Goal: Information Seeking & Learning: Stay updated

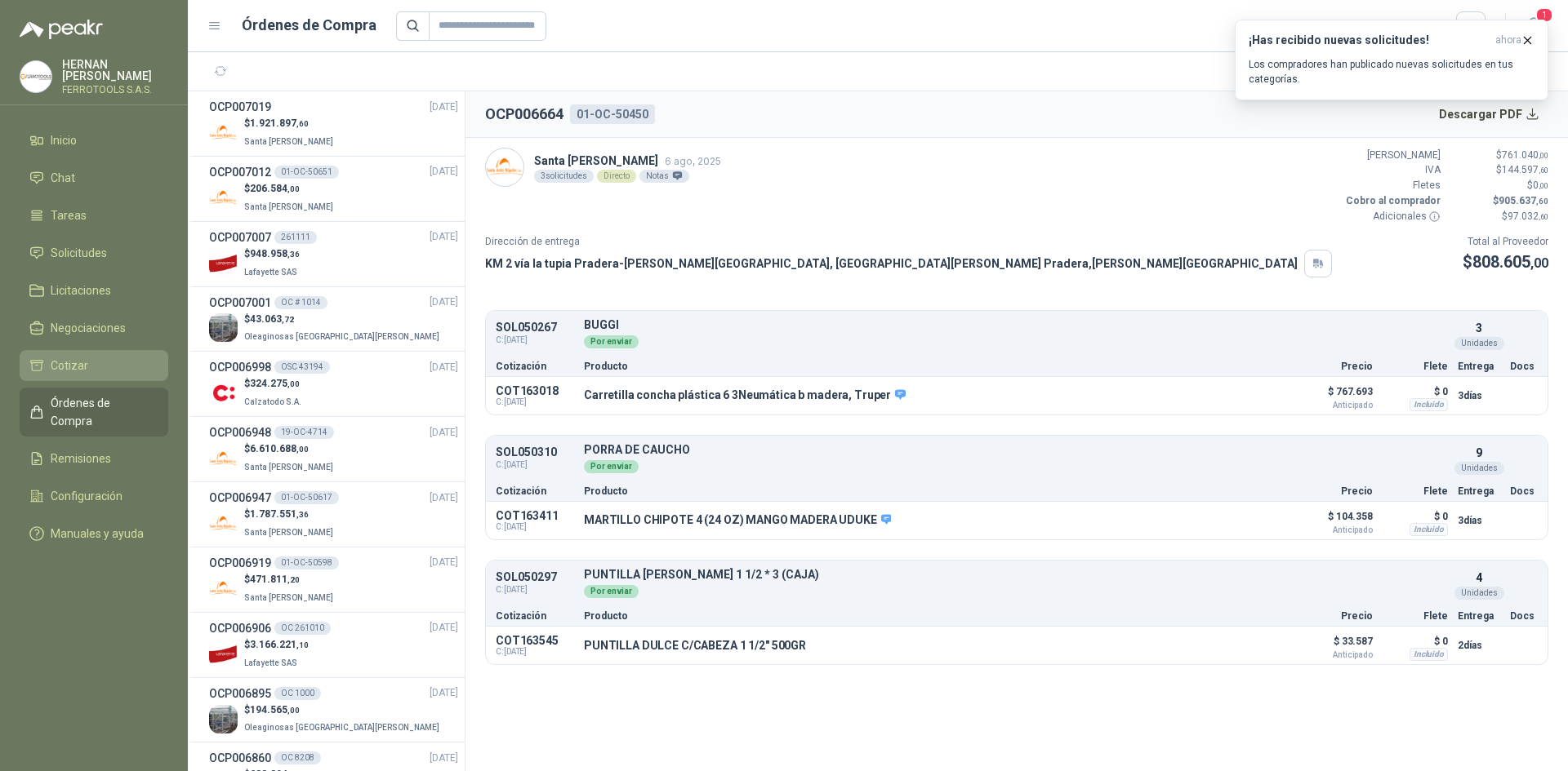
click at [93, 368] on li "Cotizar" at bounding box center [94, 365] width 129 height 18
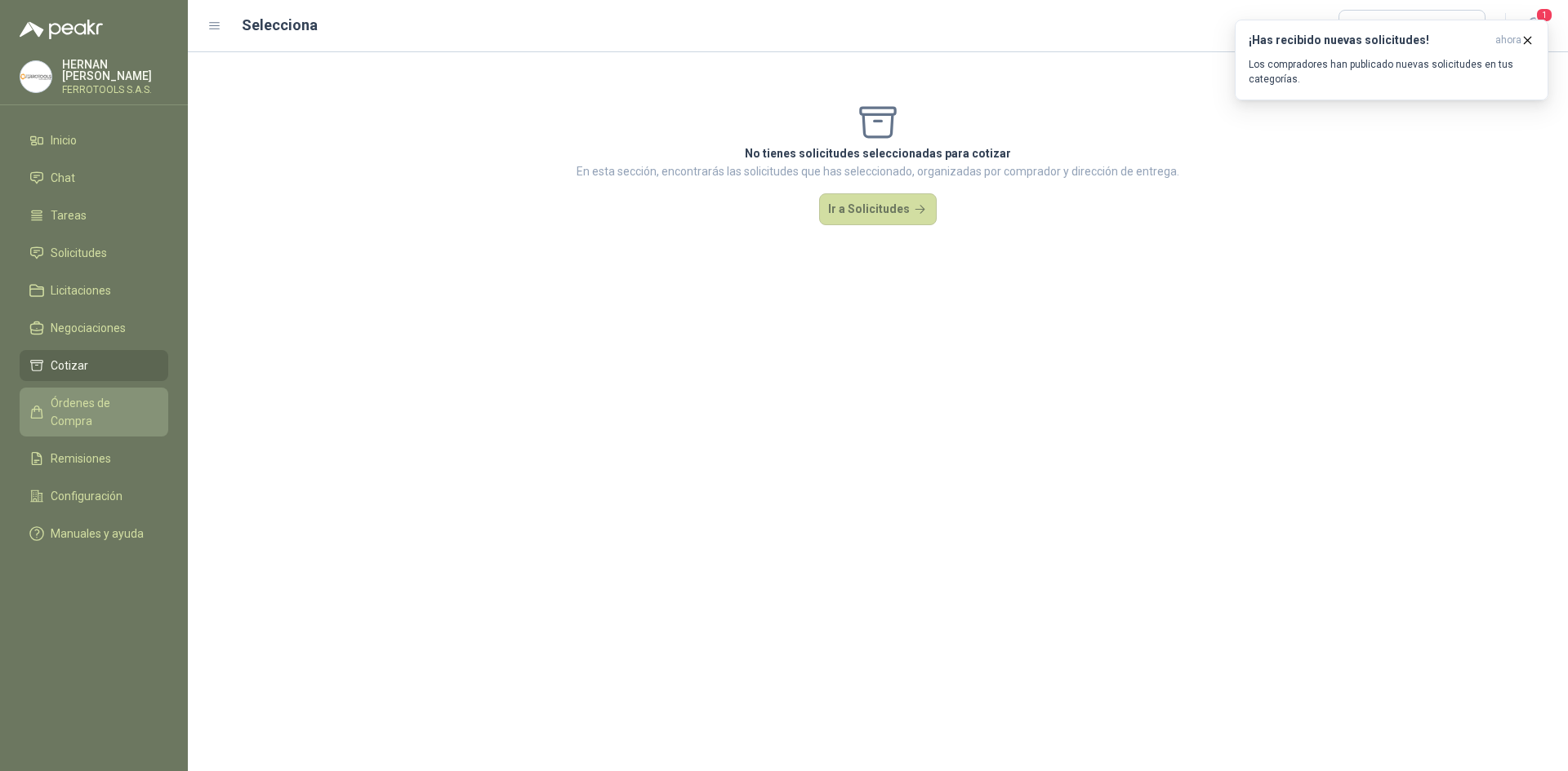
click at [90, 396] on span "Órdenes de Compra" at bounding box center [102, 412] width 102 height 36
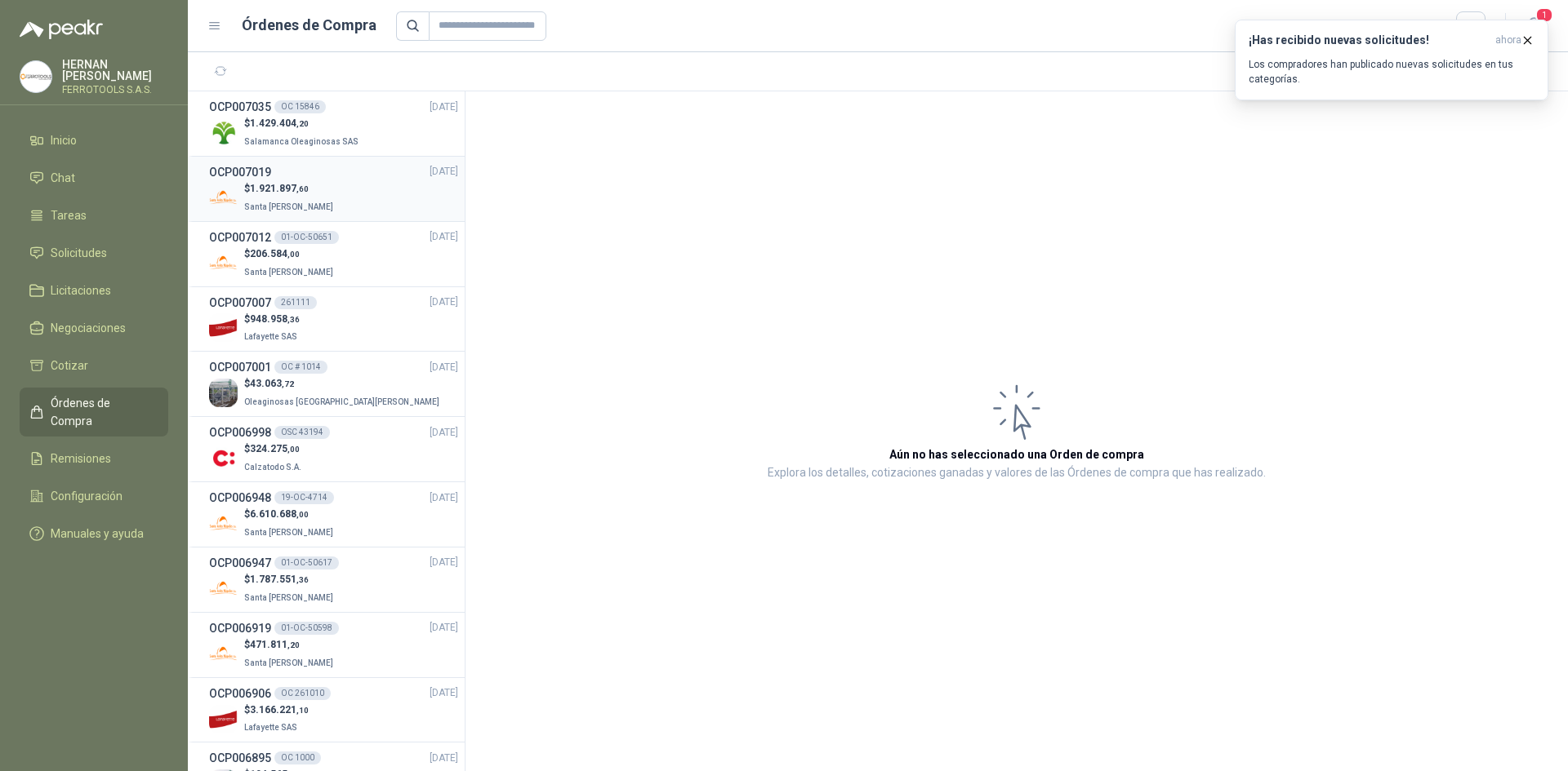
click at [338, 205] on div "$ 1.921.897 ,60 Santa [PERSON_NAME]" at bounding box center [333, 198] width 249 height 33
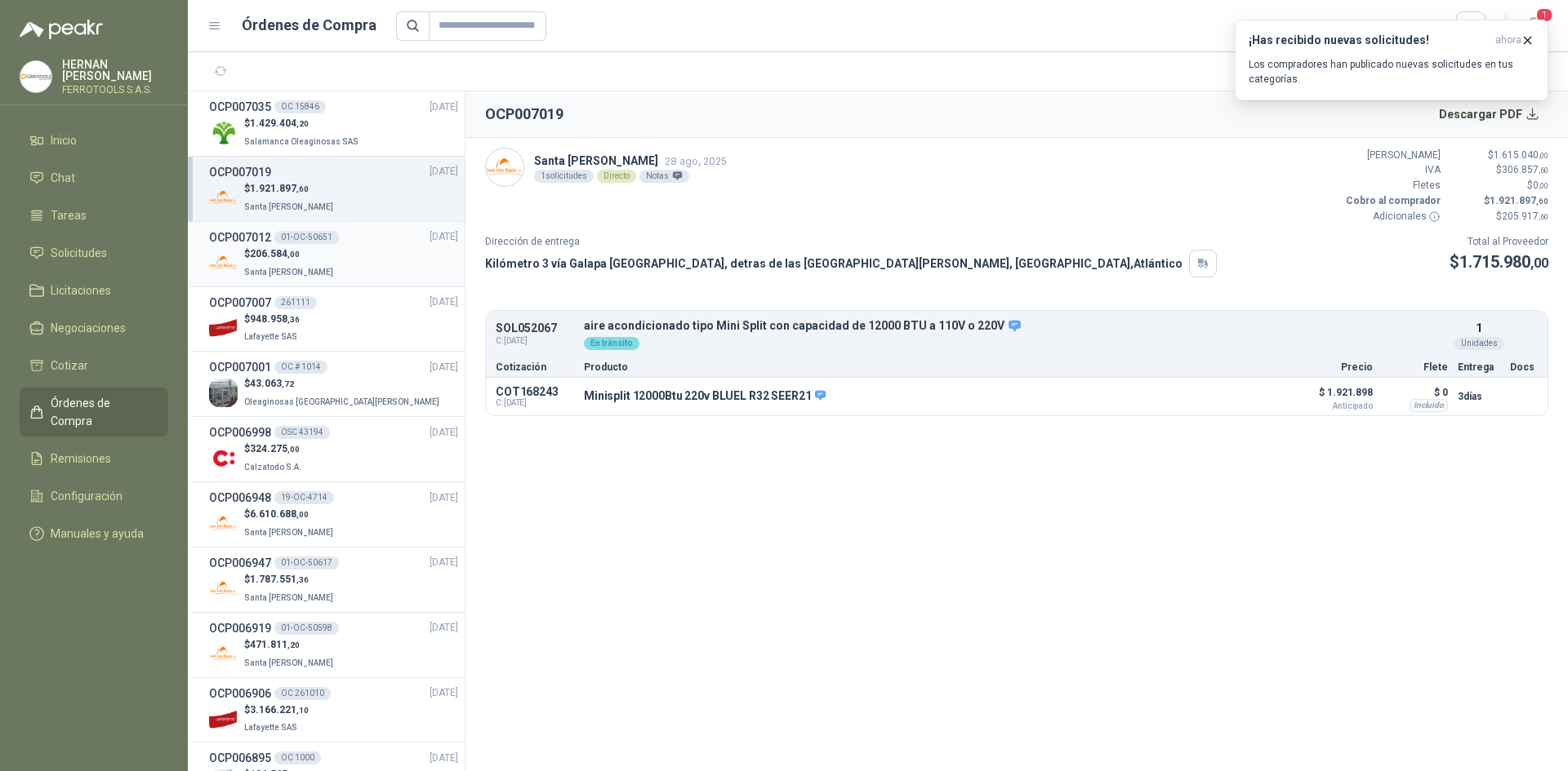
click at [333, 242] on div "OCP007012 01-OC-50651" at bounding box center [274, 237] width 130 height 18
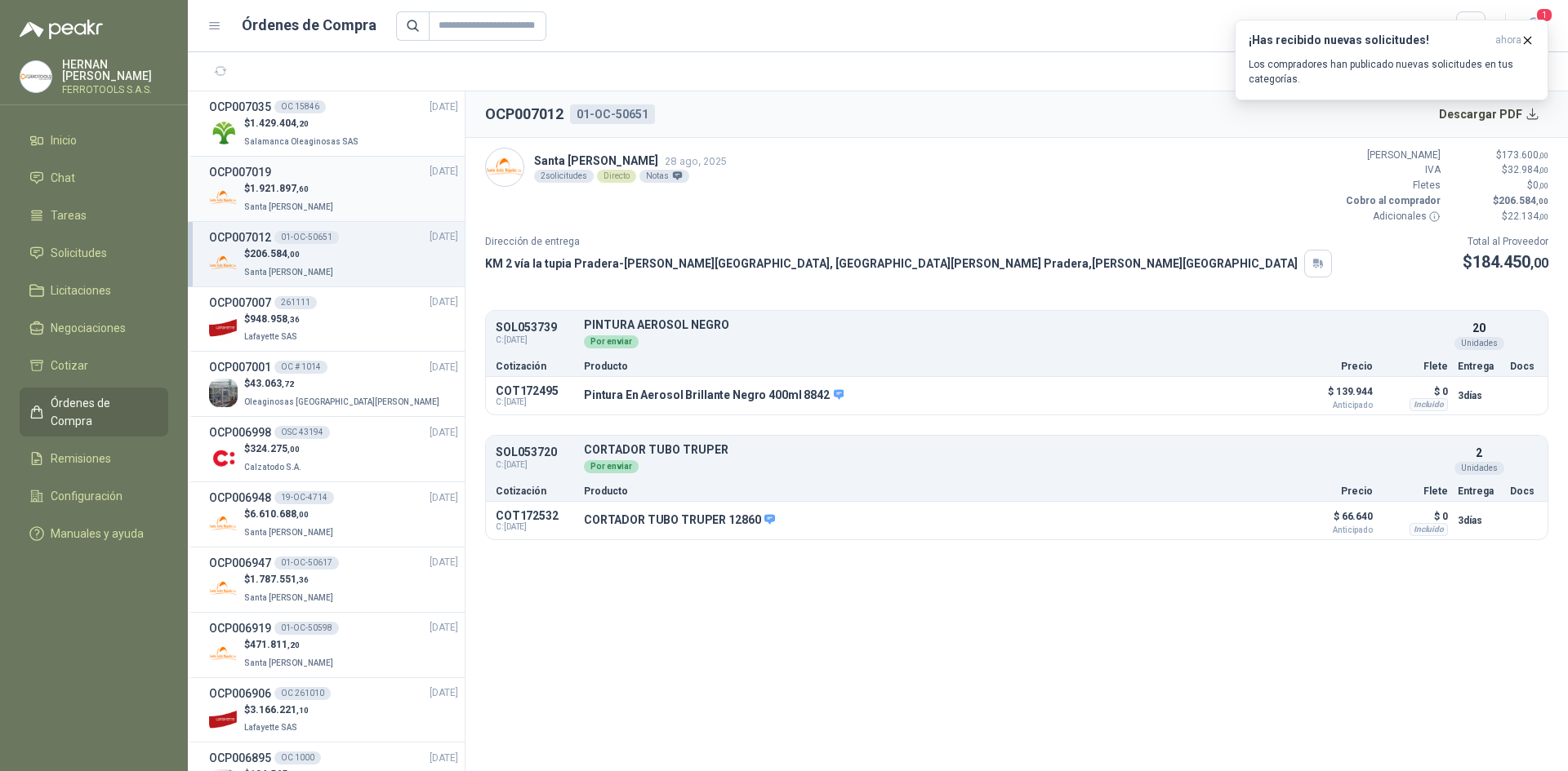
click at [344, 196] on div "$ 1.921.897 ,60 Santa [PERSON_NAME]" at bounding box center [333, 198] width 249 height 33
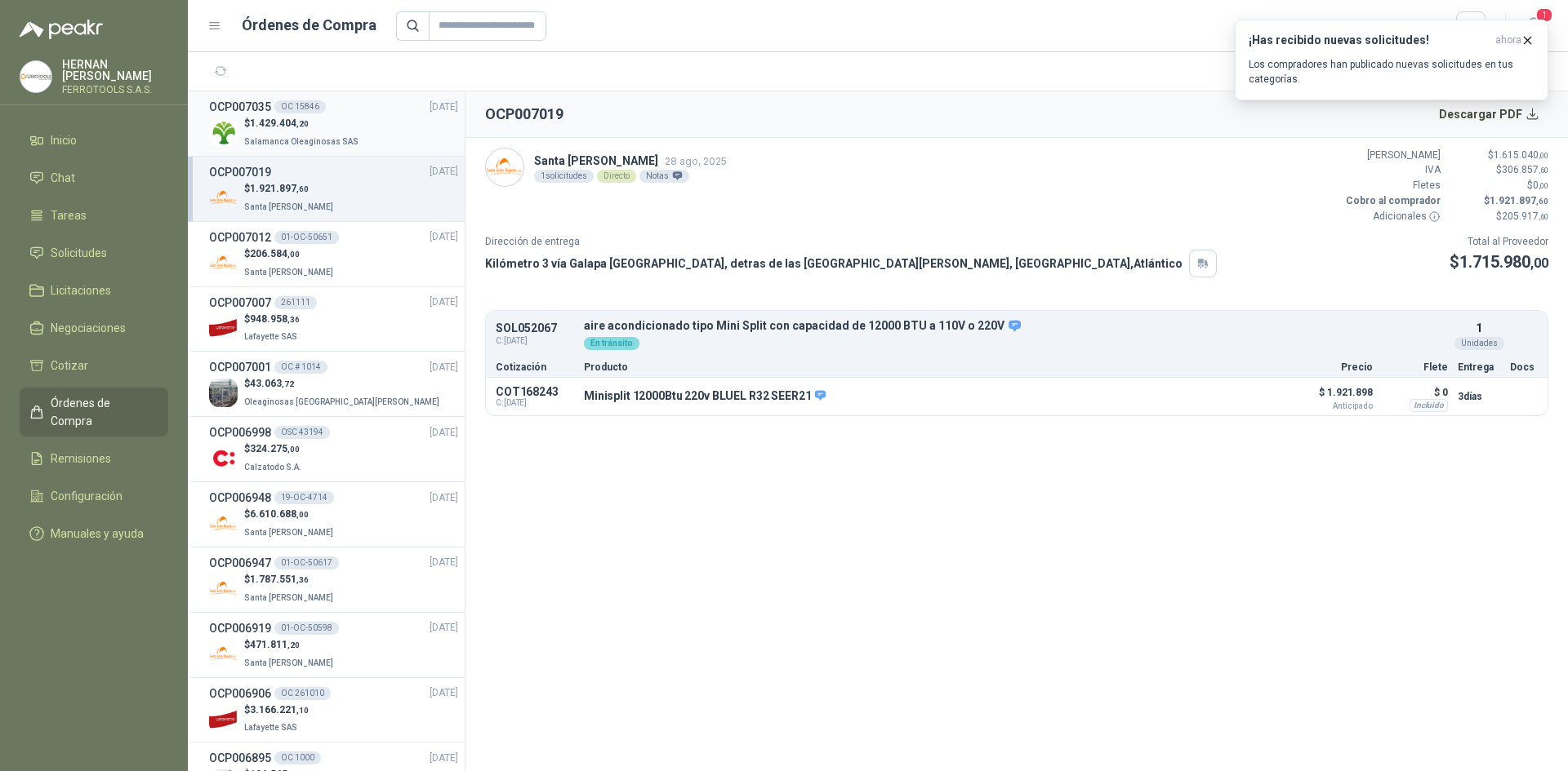
click at [356, 139] on div "$ 1.429.404 ,20 Salamanca Oleaginosas SAS" at bounding box center [333, 132] width 249 height 33
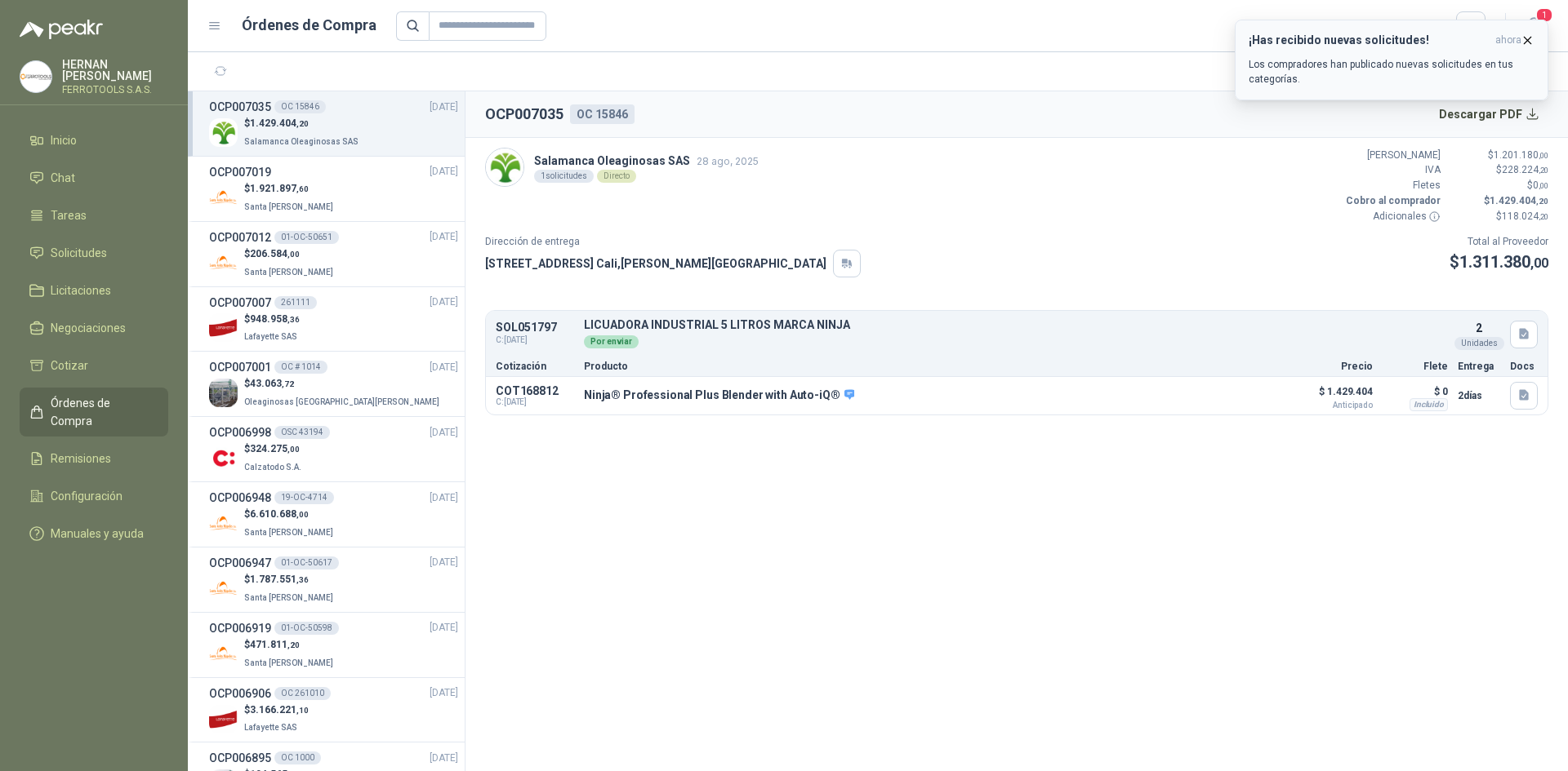
click at [1529, 39] on icon "button" at bounding box center [1527, 40] width 6 height 6
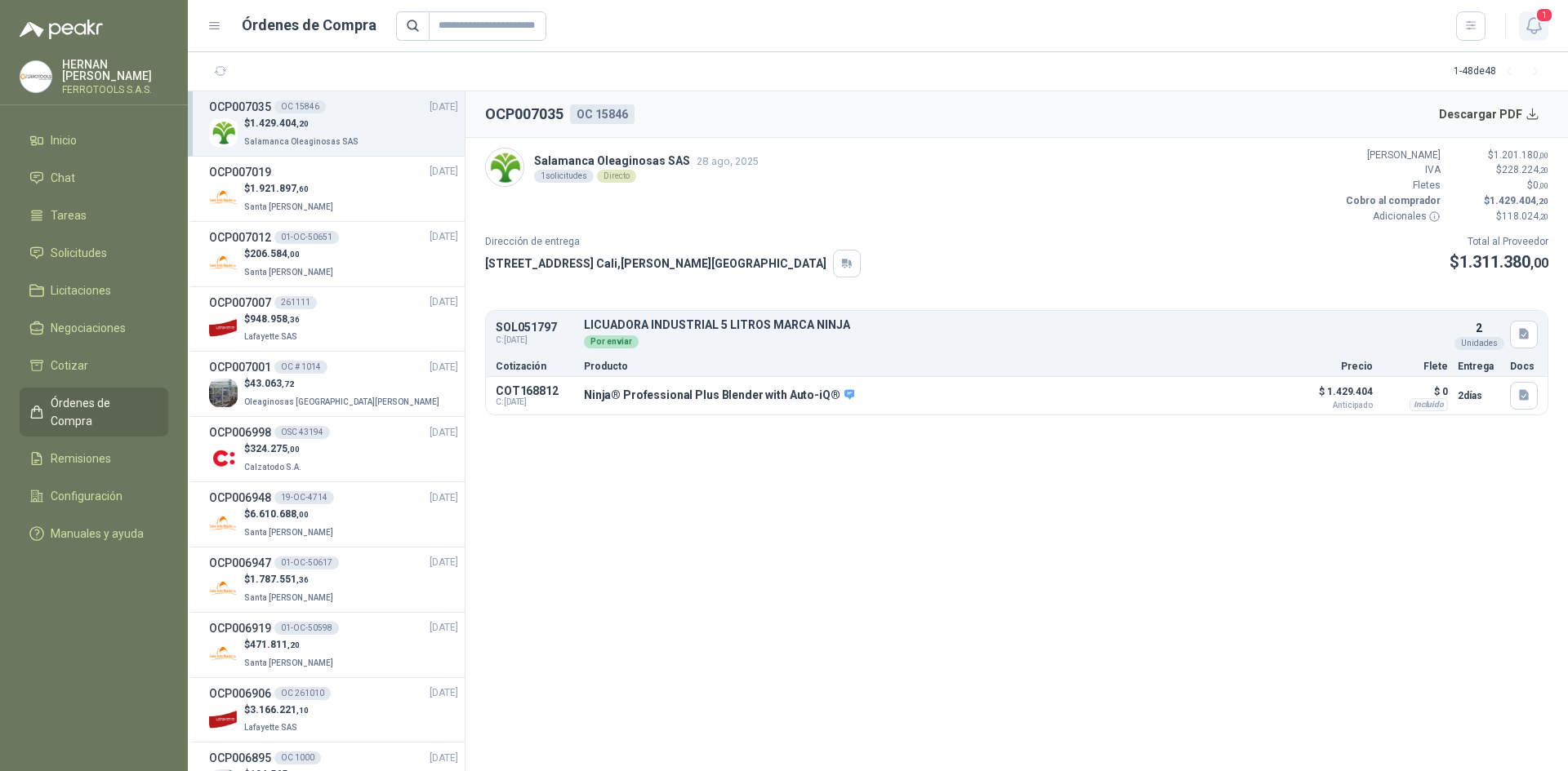
click at [1536, 32] on icon "button" at bounding box center [1533, 25] width 14 height 16
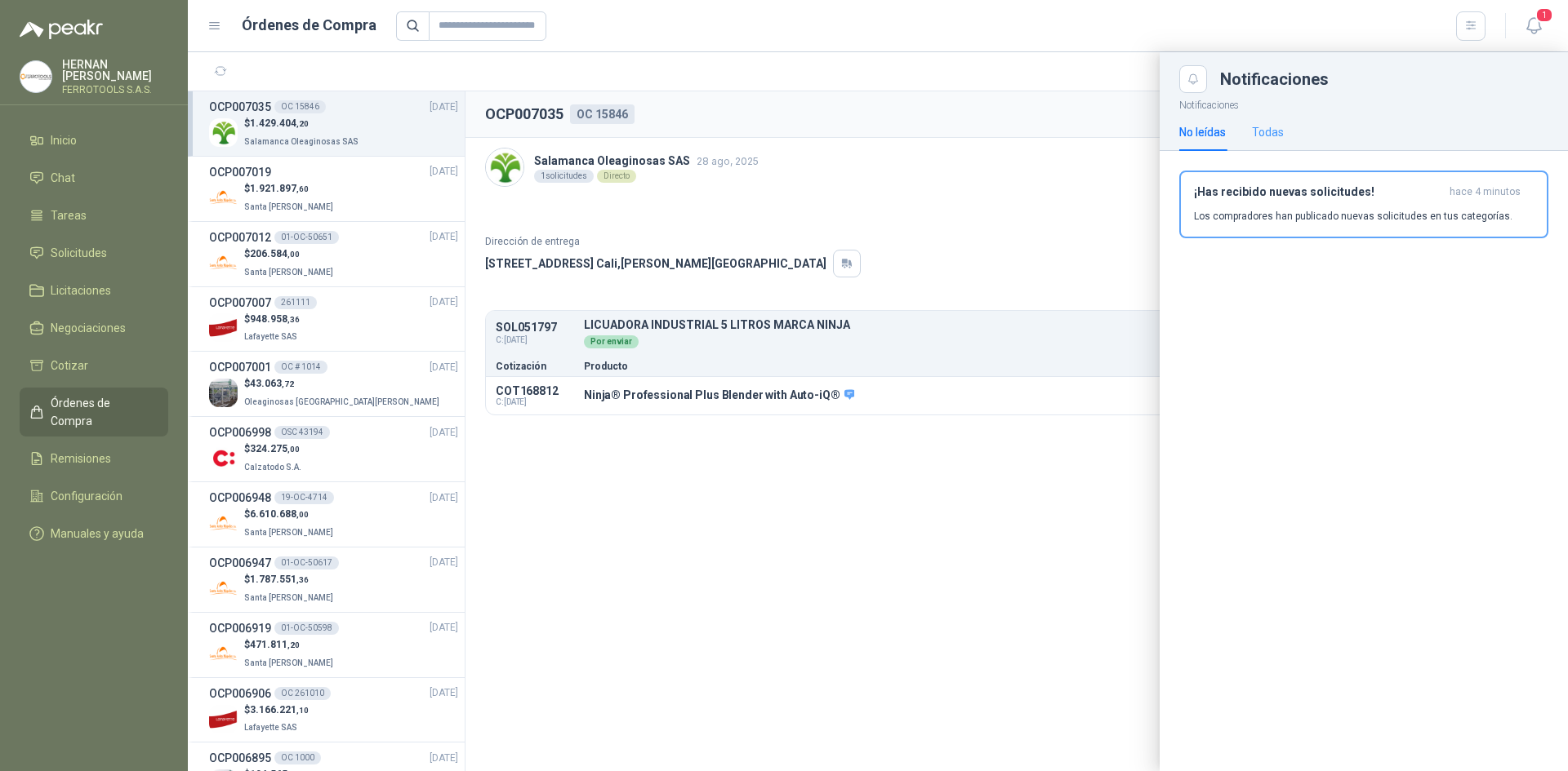
click at [1264, 142] on div "Todas" at bounding box center [1268, 132] width 31 height 38
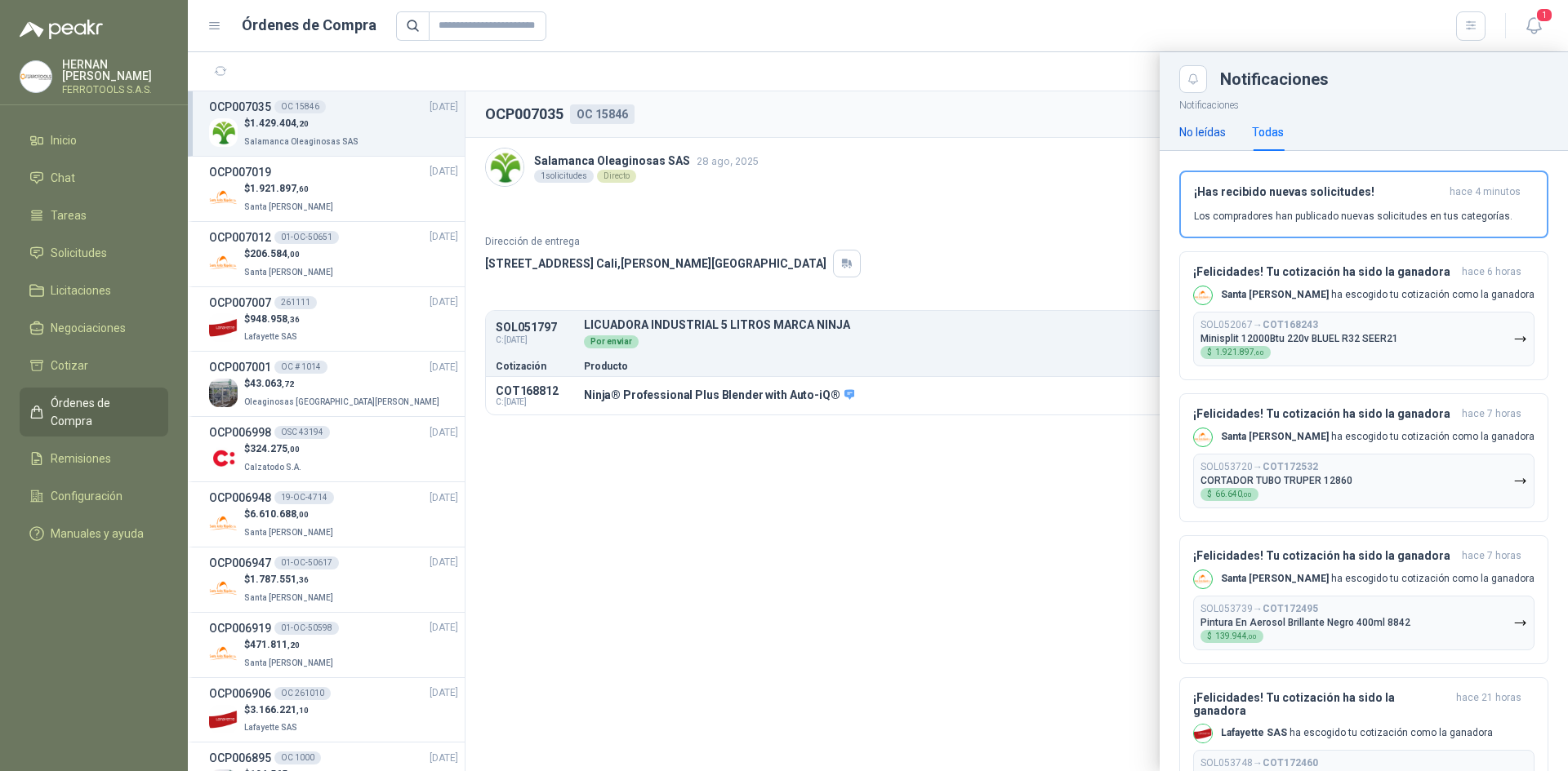
click at [1198, 140] on div "No leídas" at bounding box center [1202, 131] width 46 height 18
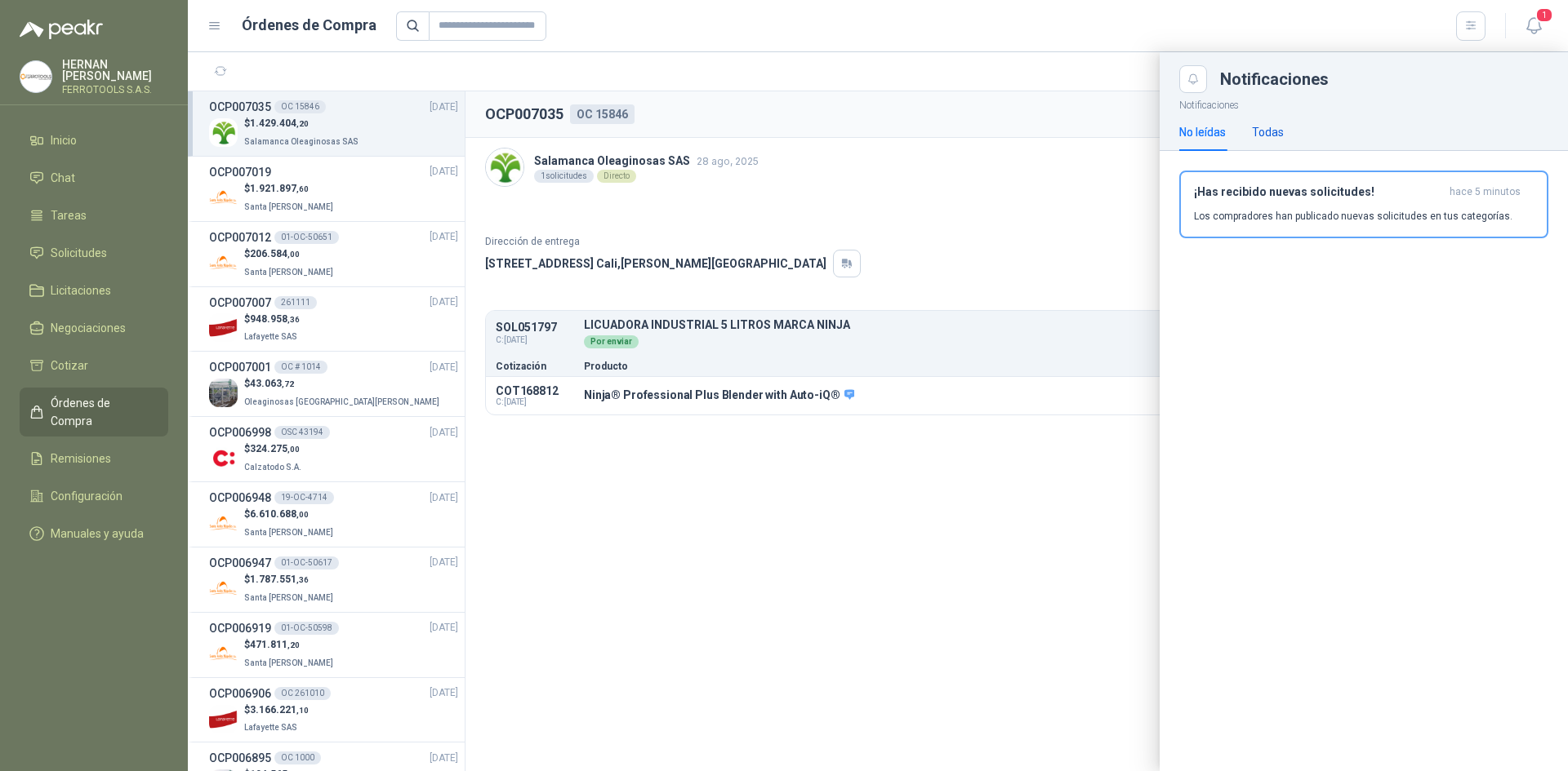
click at [1278, 134] on div "Todas" at bounding box center [1268, 131] width 31 height 18
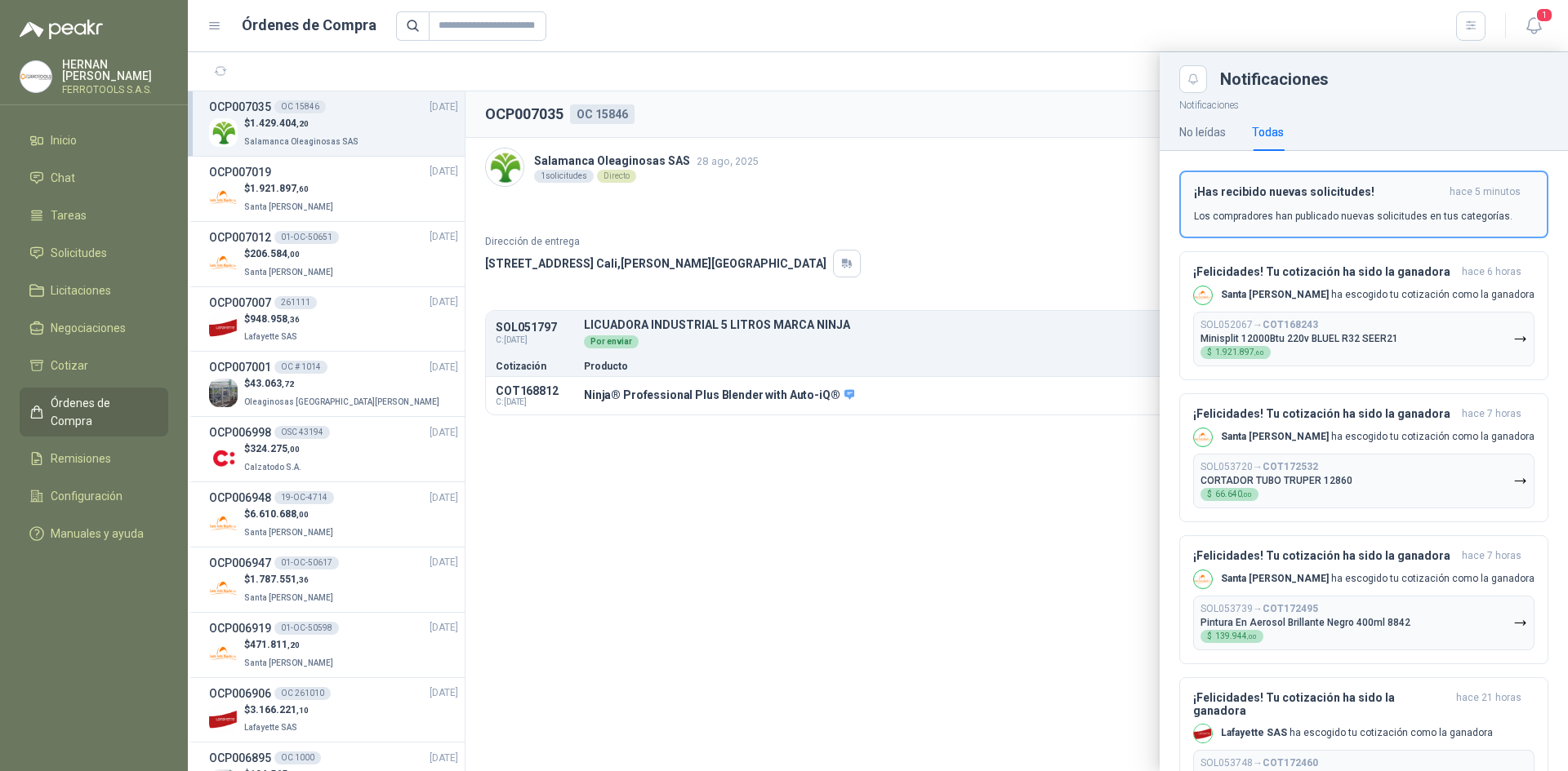
click at [1321, 212] on p "Los compradores han publicado nuevas solicitudes en tus categorías." at bounding box center [1353, 217] width 319 height 15
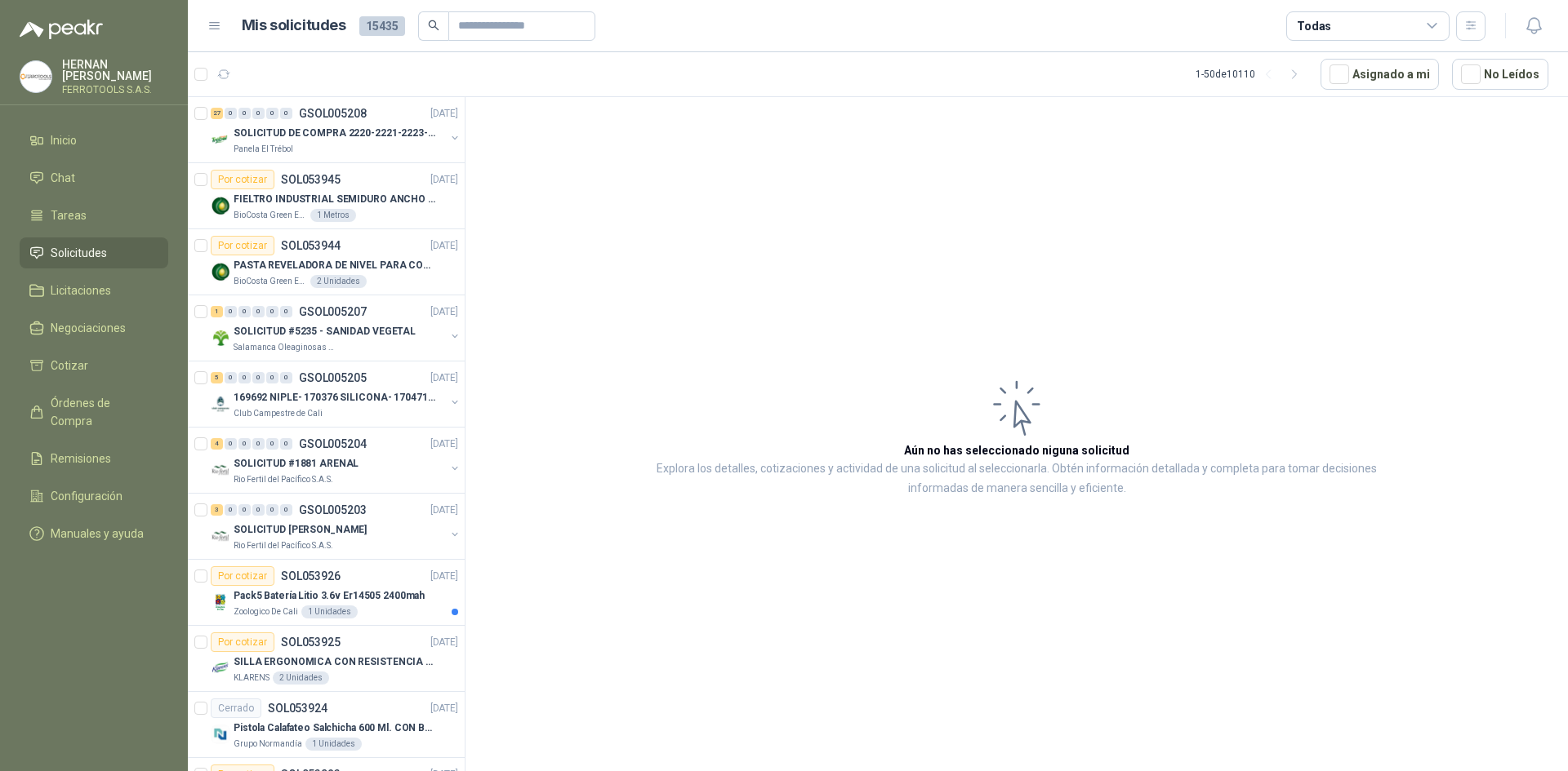
click at [1556, 22] on header "Mis solicitudes 15435 Todas" at bounding box center [878, 26] width 1380 height 52
click at [1540, 31] on icon "button" at bounding box center [1534, 26] width 20 height 20
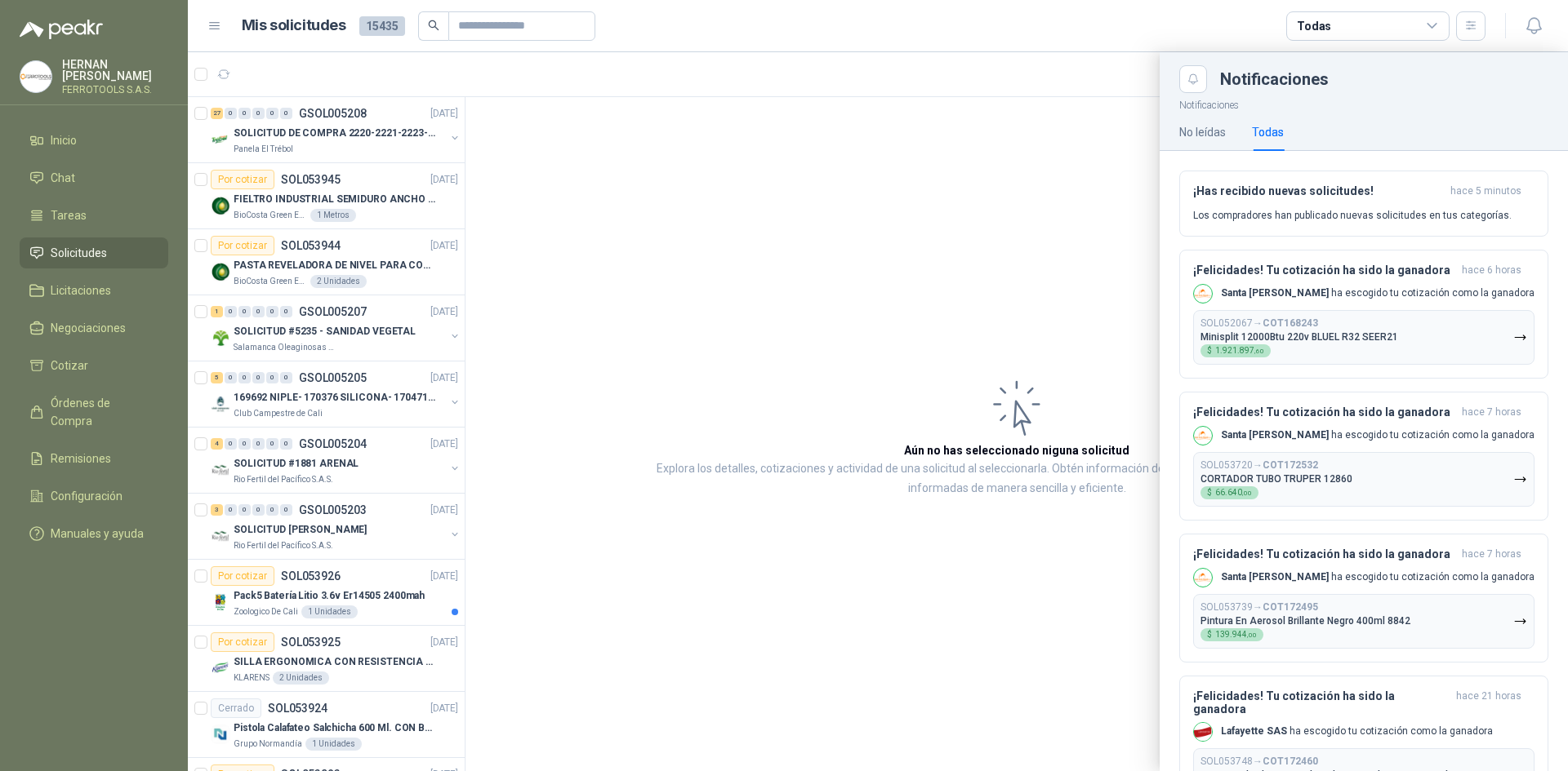
click at [733, 252] on div at bounding box center [878, 411] width 1380 height 719
